Goal: Information Seeking & Learning: Get advice/opinions

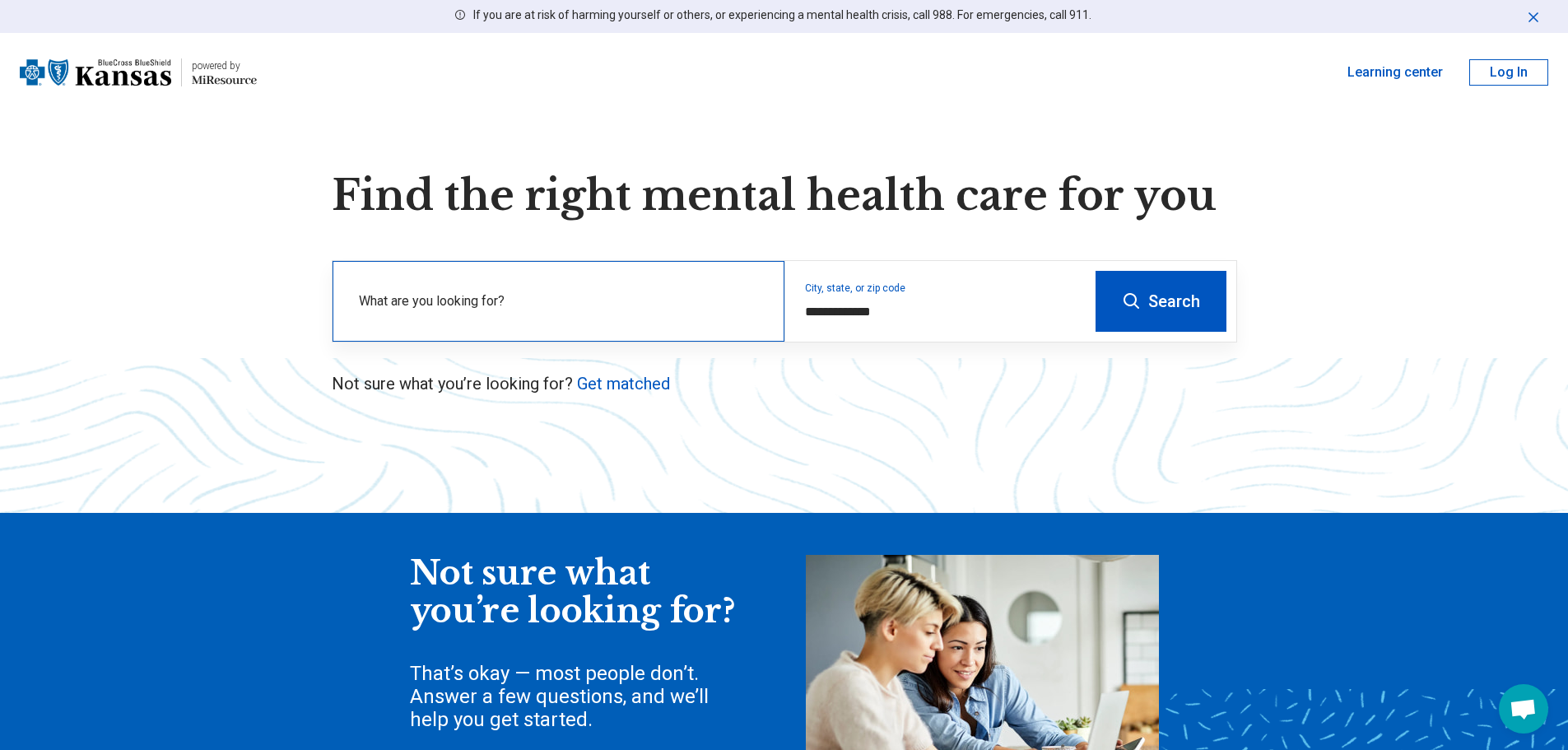
click at [544, 300] on label "What are you looking for?" at bounding box center [561, 301] width 405 height 20
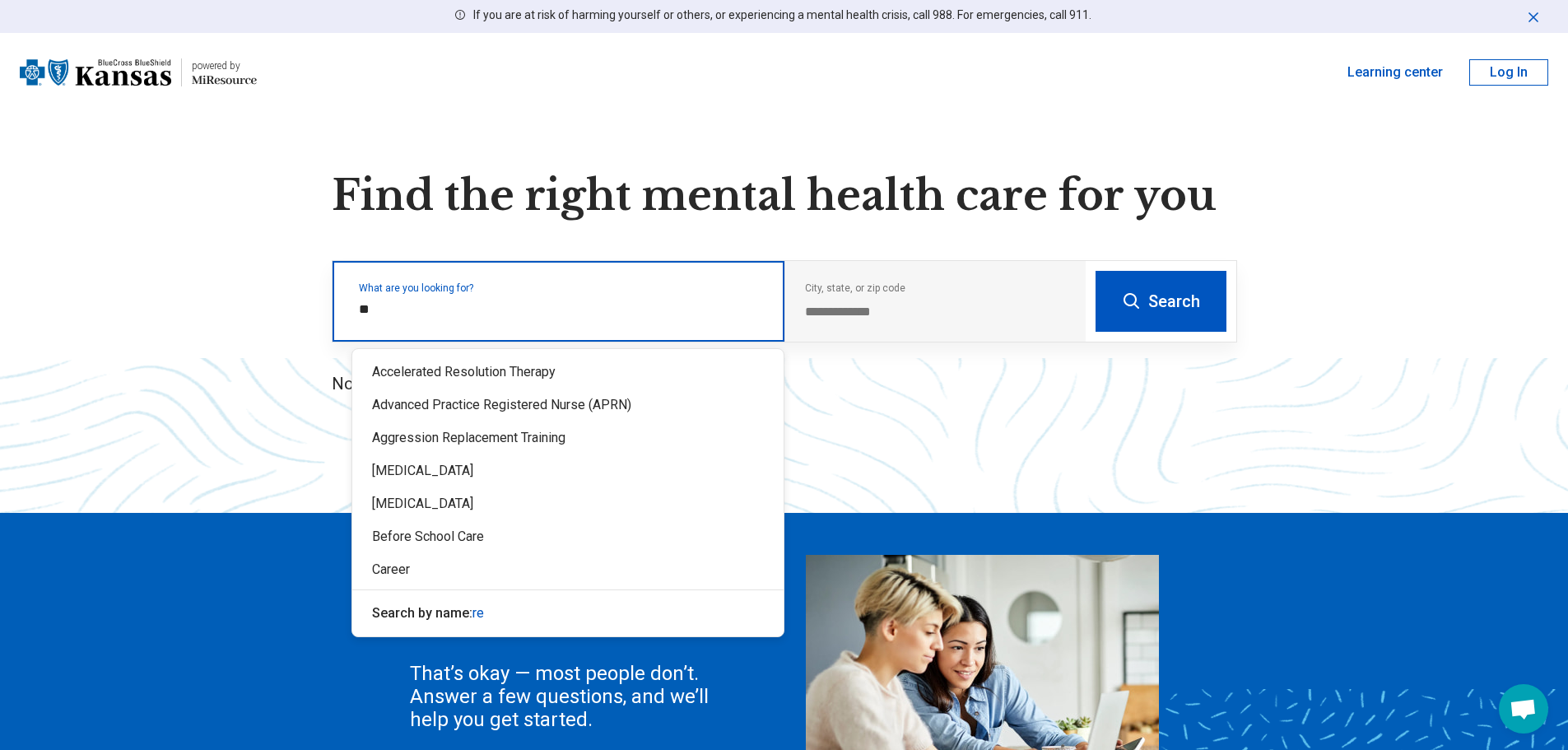
type input "*"
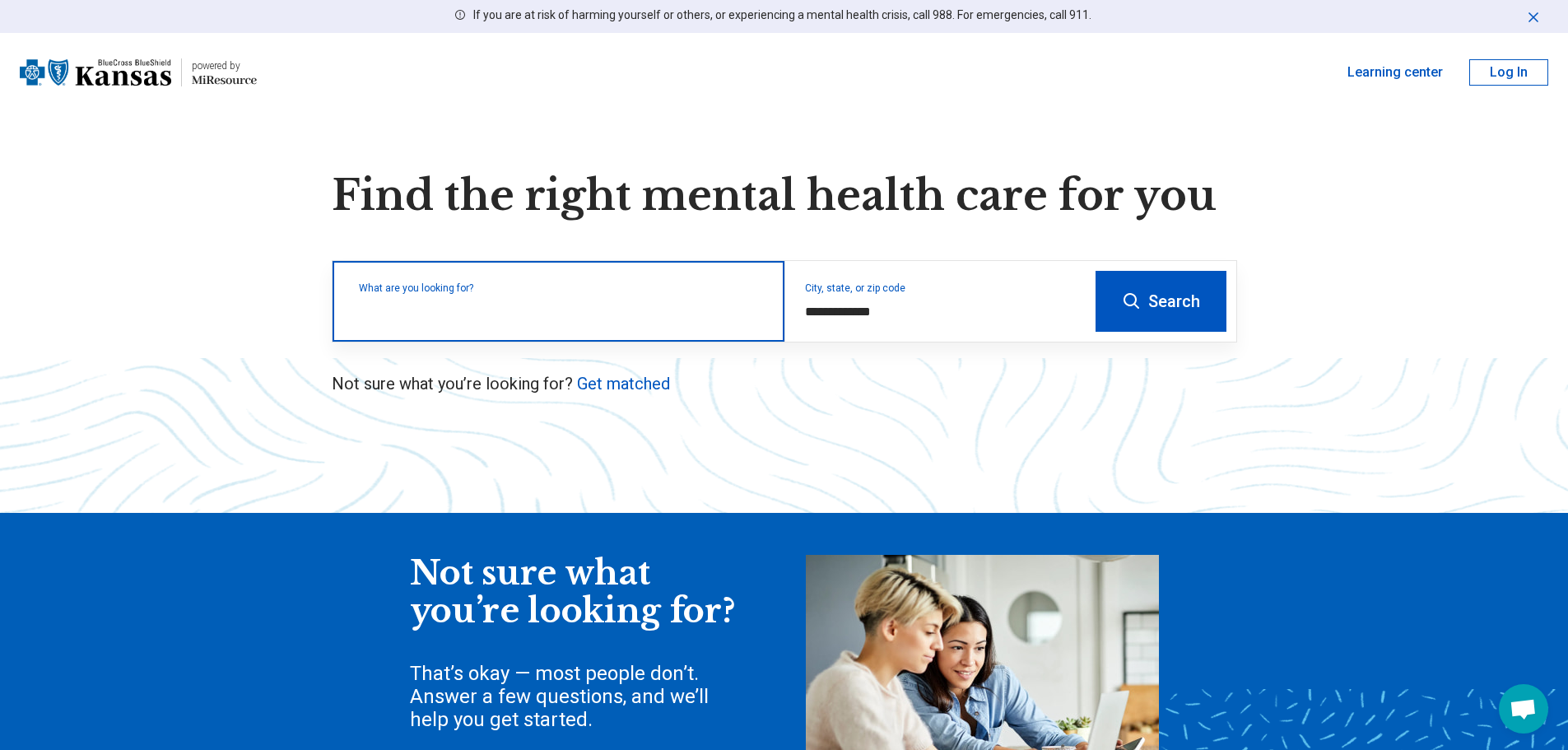
type input "*"
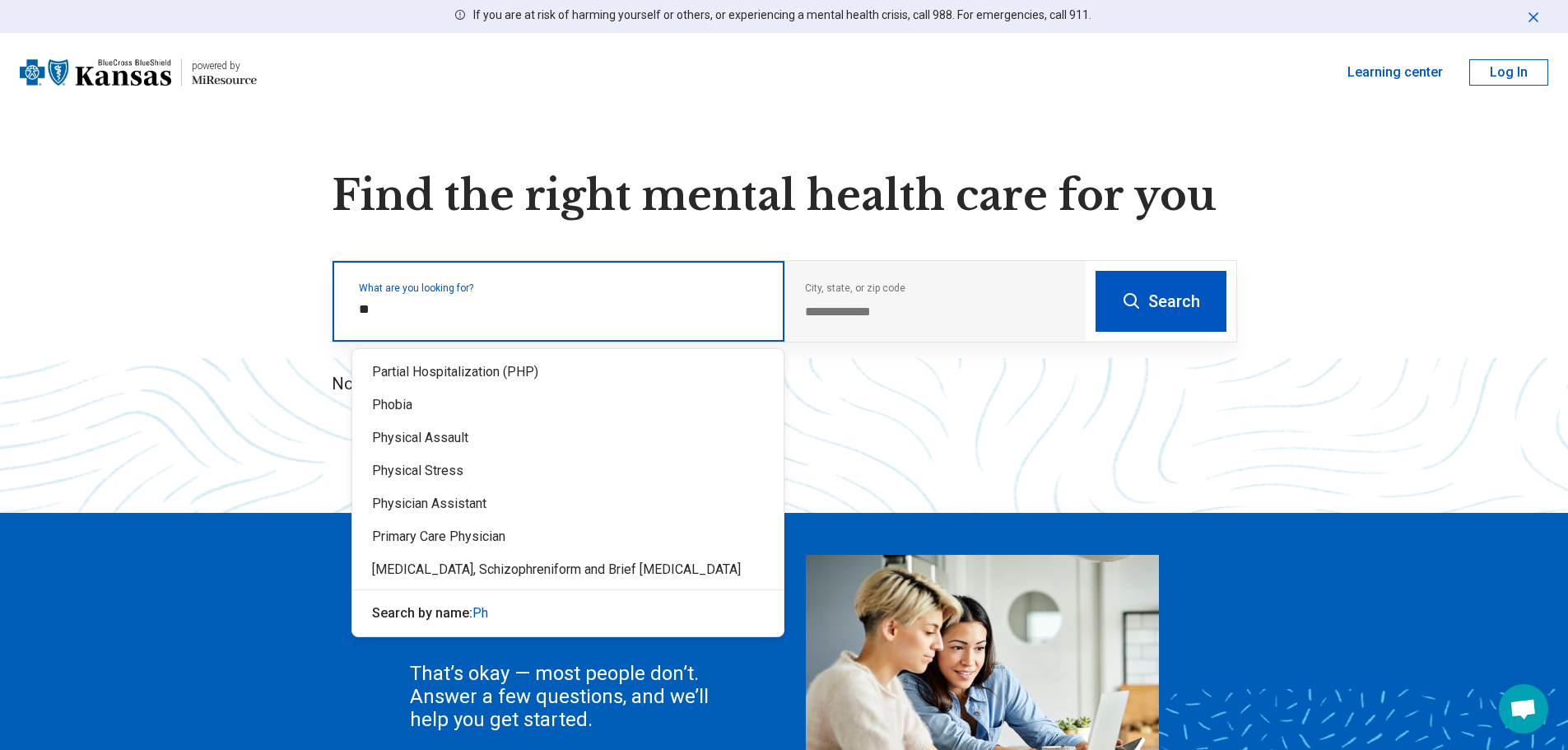
type input "*"
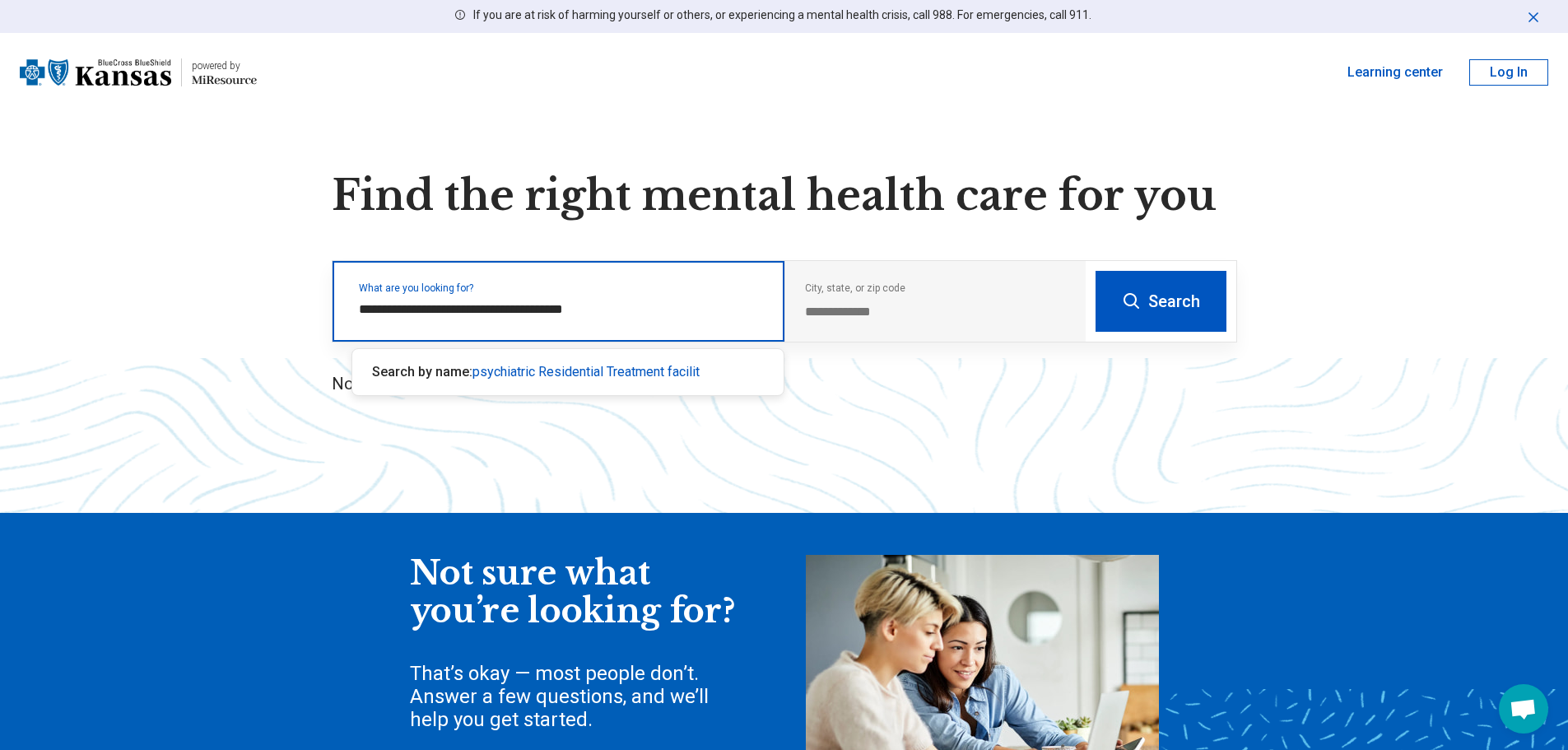
type input "**********"
click at [548, 374] on span "psychiatric Residential Treatment facility" at bounding box center [590, 372] width 234 height 16
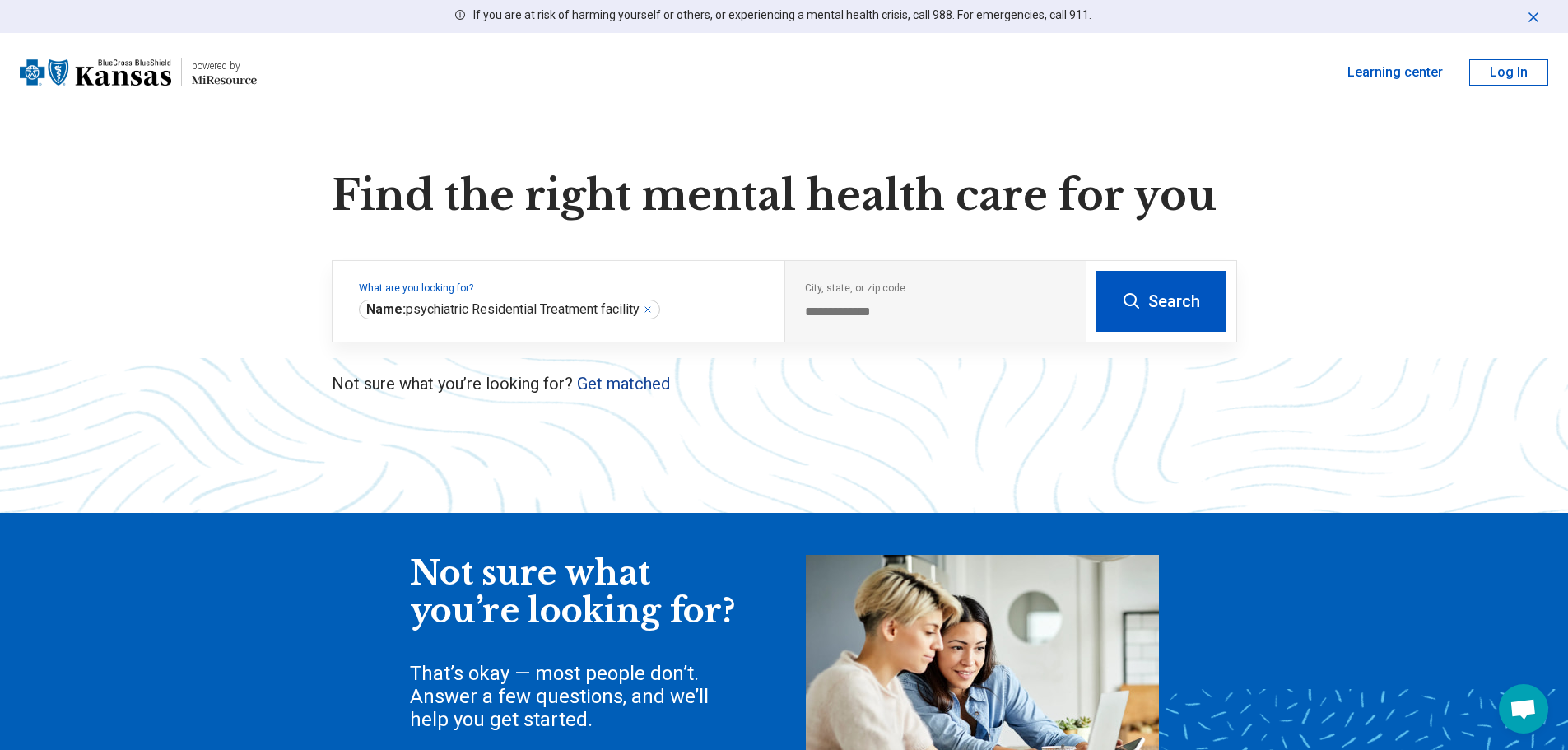
click at [599, 383] on link "Get matched" at bounding box center [623, 383] width 93 height 20
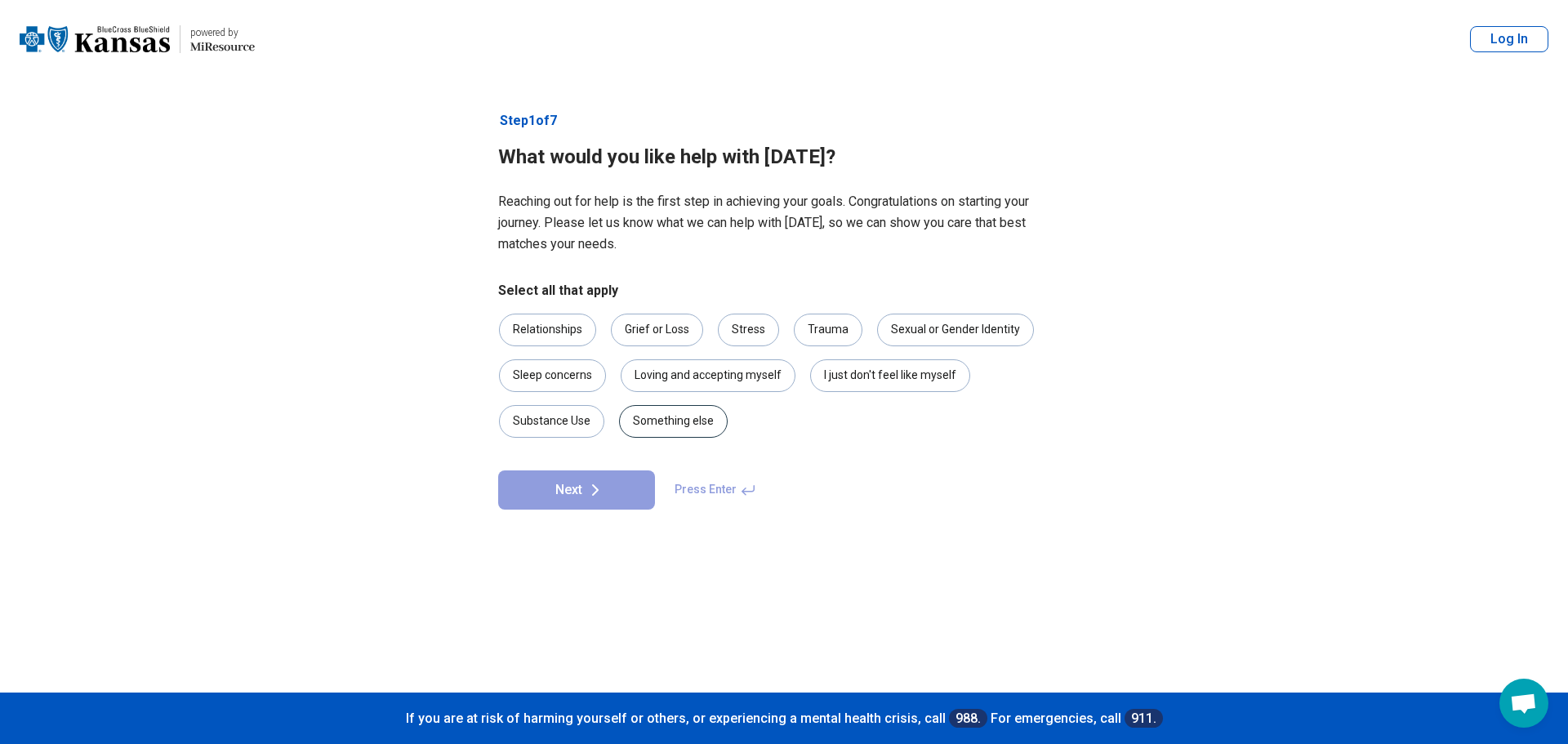
click at [663, 431] on div "Something else" at bounding box center [673, 421] width 108 height 32
click at [610, 492] on button "Next" at bounding box center [576, 489] width 156 height 39
